Goal: Transaction & Acquisition: Purchase product/service

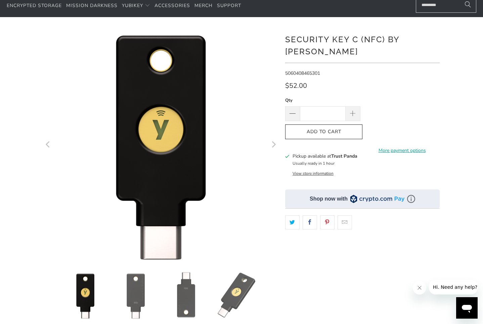
scroll to position [66, 0]
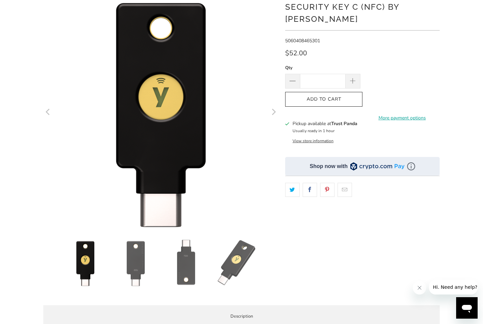
click at [138, 264] on img at bounding box center [135, 263] width 47 height 47
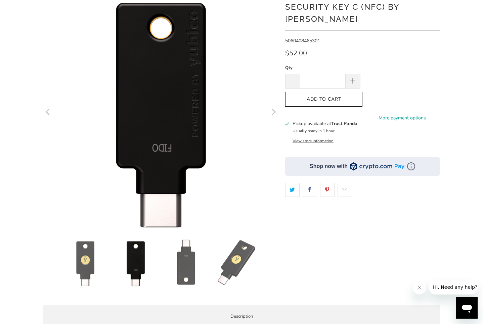
click at [185, 265] on img at bounding box center [185, 263] width 47 height 47
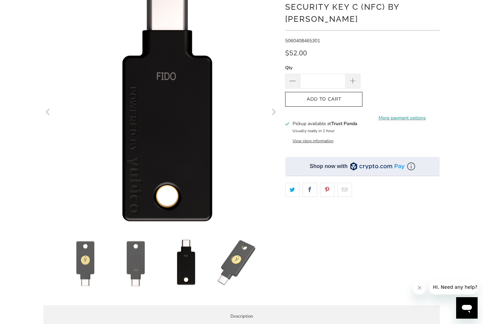
click at [221, 264] on img at bounding box center [236, 263] width 47 height 47
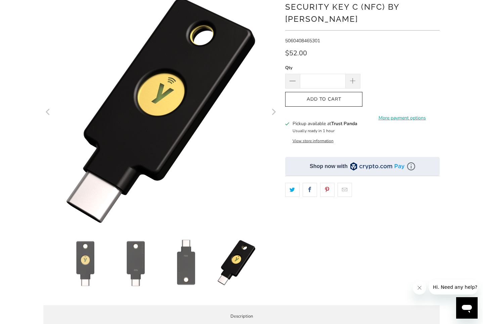
click at [83, 268] on img at bounding box center [85, 263] width 47 height 47
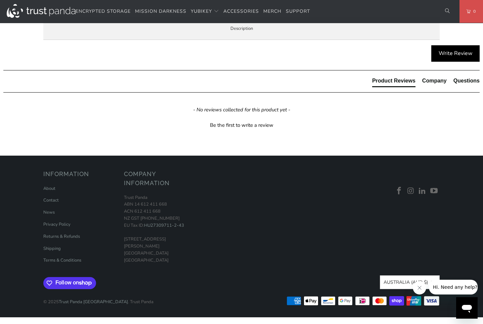
scroll to position [370, 0]
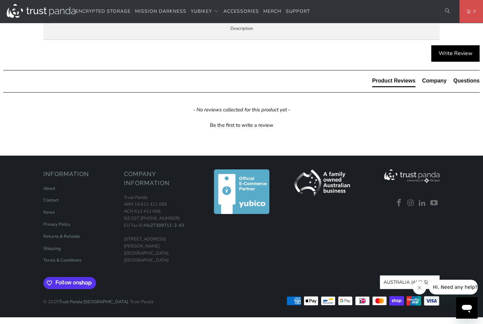
click at [0, 0] on p "TAP-AND-GO - Just tap Security Key C NFC to NFC-enabled Android, Windows 10 and…" at bounding box center [0, 0] width 0 height 0
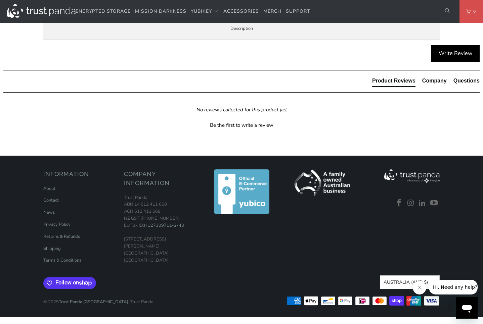
click at [0, 0] on p "TAP-AND-GO - Just tap Security Key C NFC to NFC-enabled Android, Windows 10 and…" at bounding box center [0, 0] width 0 height 0
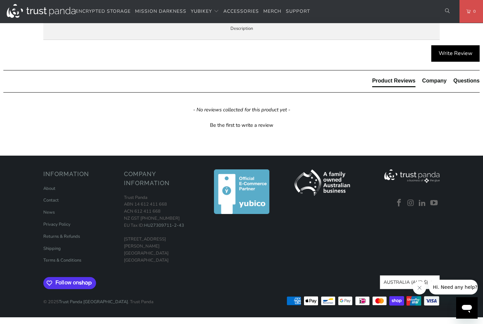
click at [0, 0] on p "TAP-AND-GO - Just tap Security Key C NFC to NFC-enabled Android, Windows 10 and…" at bounding box center [0, 0] width 0 height 0
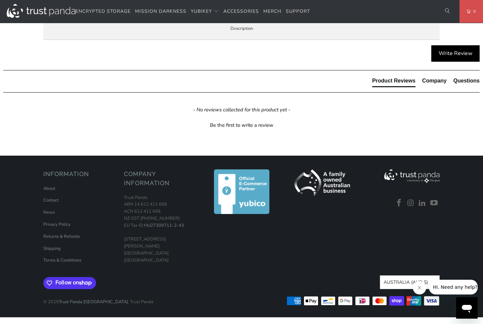
click at [0, 0] on p "TAP-AND-GO - Just tap Security Key C NFC to NFC-enabled Android, Windows 10 and…" at bounding box center [0, 0] width 0 height 0
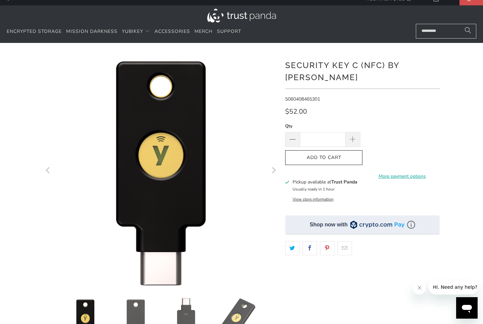
scroll to position [0, 0]
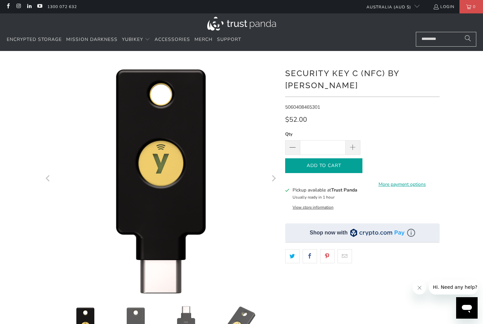
click at [337, 158] on button "Add to Cart" at bounding box center [323, 165] width 77 height 15
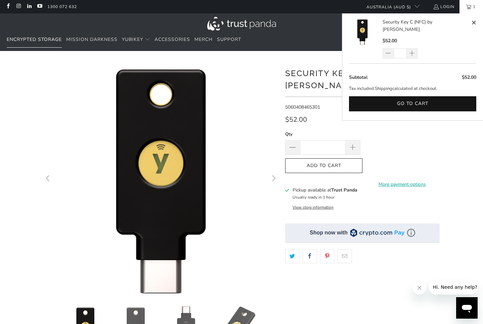
click at [43, 40] on span "Encrypted Storage" at bounding box center [34, 39] width 55 height 6
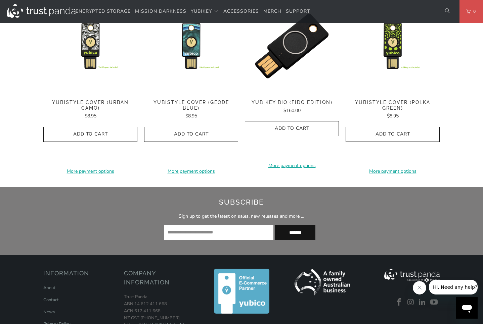
scroll to position [611, 0]
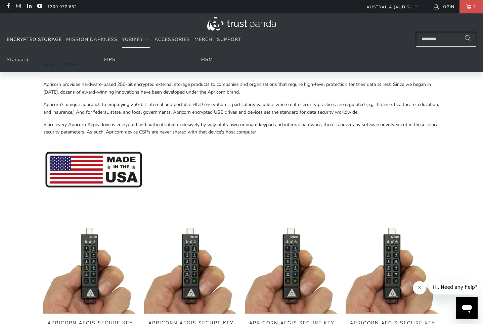
click at [206, 58] on link "HSM" at bounding box center [207, 59] width 12 height 6
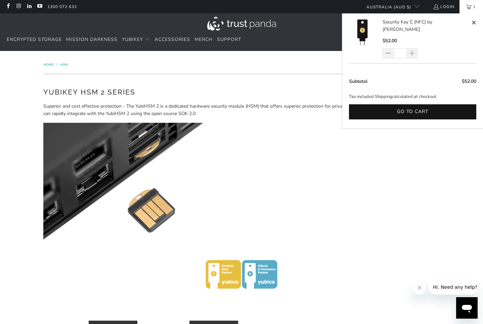
click at [469, 12] on link "1" at bounding box center [470, 6] width 23 height 13
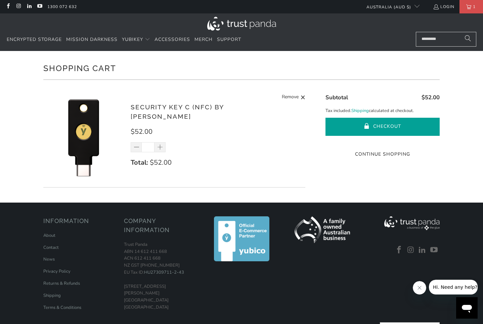
click at [346, 124] on button "Checkout" at bounding box center [382, 127] width 114 height 18
